Goal: Information Seeking & Learning: Check status

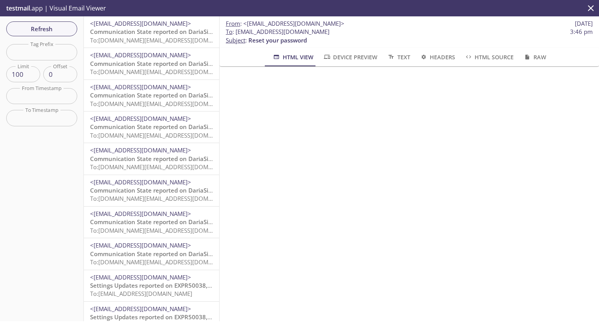
click at [152, 20] on span "<[EMAIL_ADDRESS][DOMAIN_NAME]>" at bounding box center [140, 23] width 101 height 8
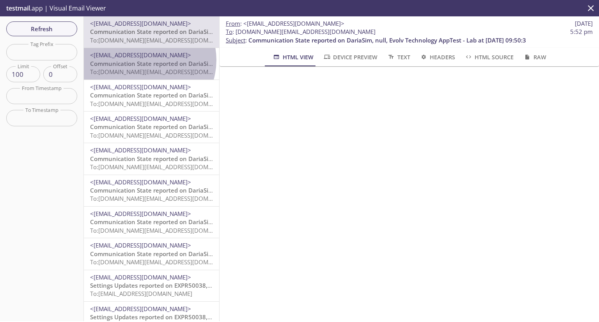
click at [145, 60] on span "Communication State reported on DariaSim, null, Evolv Technology AppTest - Lab …" at bounding box center [229, 64] width 278 height 8
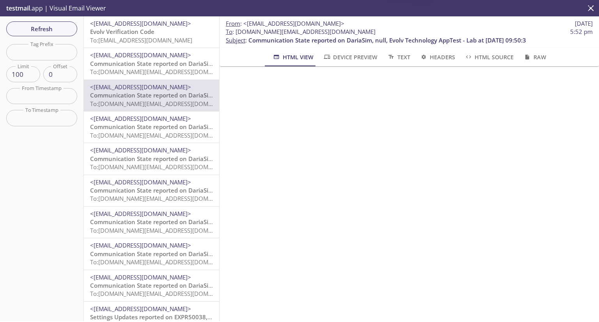
click at [146, 36] on span "To: evolvportal.arcustomerad@inbox.testmail.app" at bounding box center [141, 40] width 102 height 8
